Goal: Information Seeking & Learning: Find specific fact

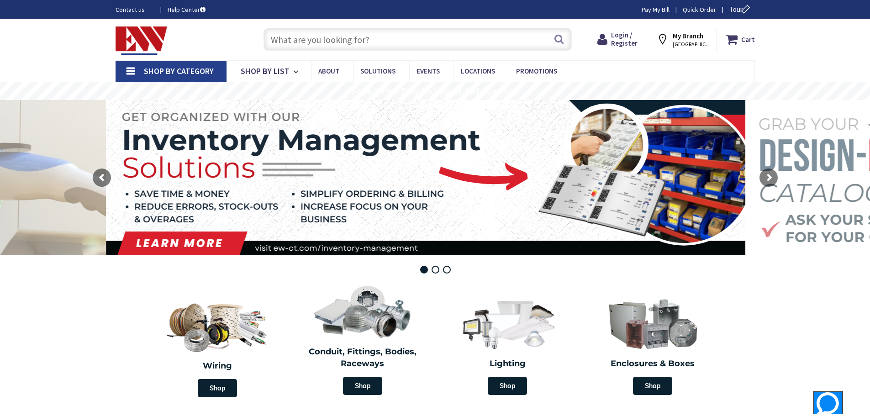
click at [299, 28] on input "text" at bounding box center [418, 39] width 308 height 23
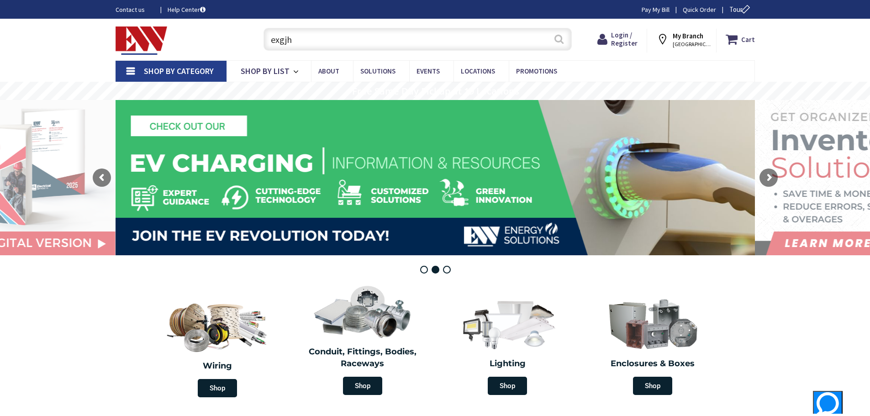
type input "exgjh"
click at [560, 42] on button "Search" at bounding box center [559, 39] width 12 height 21
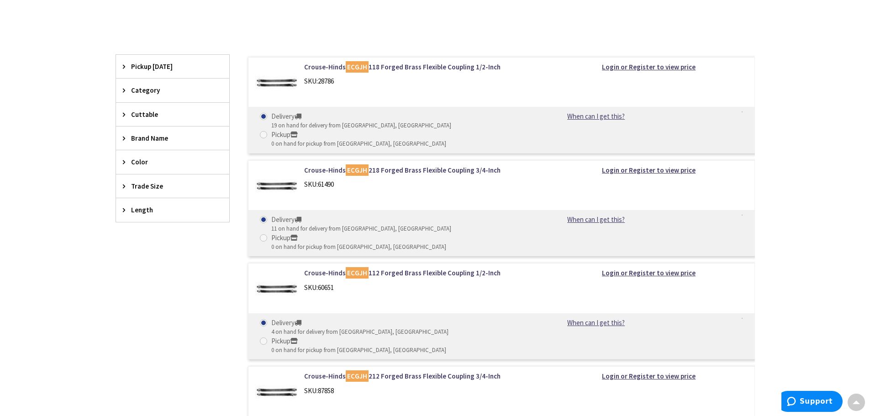
scroll to position [178, 0]
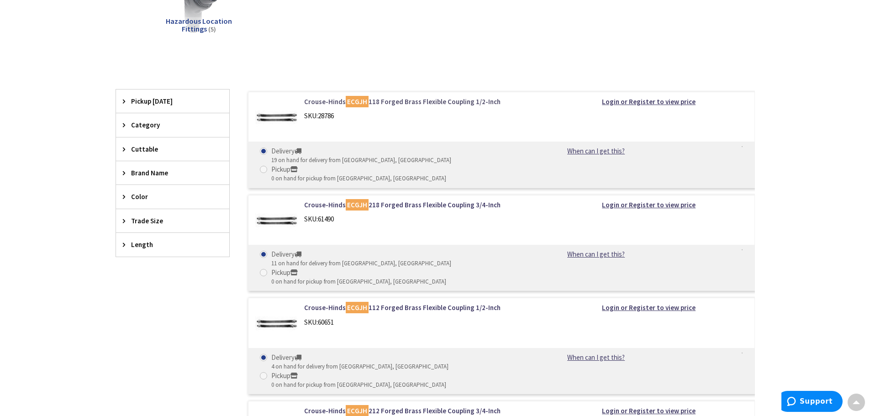
click at [319, 99] on link "Crouse-Hinds ECGJH 118 Forged Brass Flexible Coupling 1/2-Inch" at bounding box center [420, 102] width 233 height 10
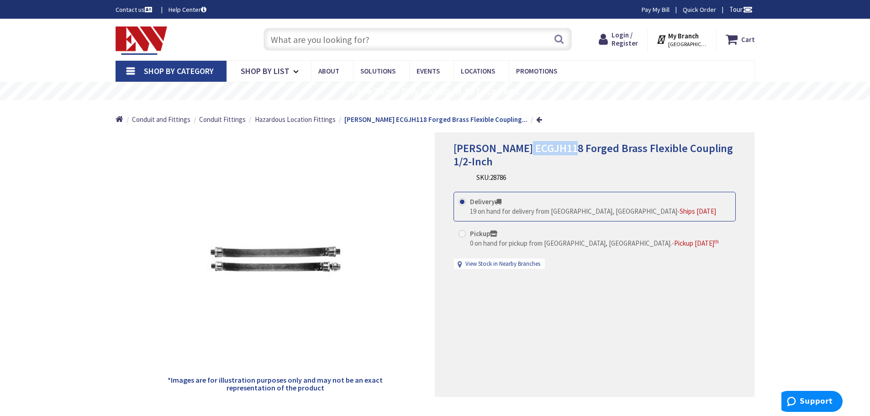
drag, startPoint x: 566, startPoint y: 151, endPoint x: 519, endPoint y: 148, distance: 46.6
click at [519, 148] on span "Crouse-Hinds ECGJH118 Forged Brass Flexible Coupling 1/2-Inch" at bounding box center [594, 154] width 280 height 27
copy span "ECGJH118"
